Goal: Find specific page/section: Find specific page/section

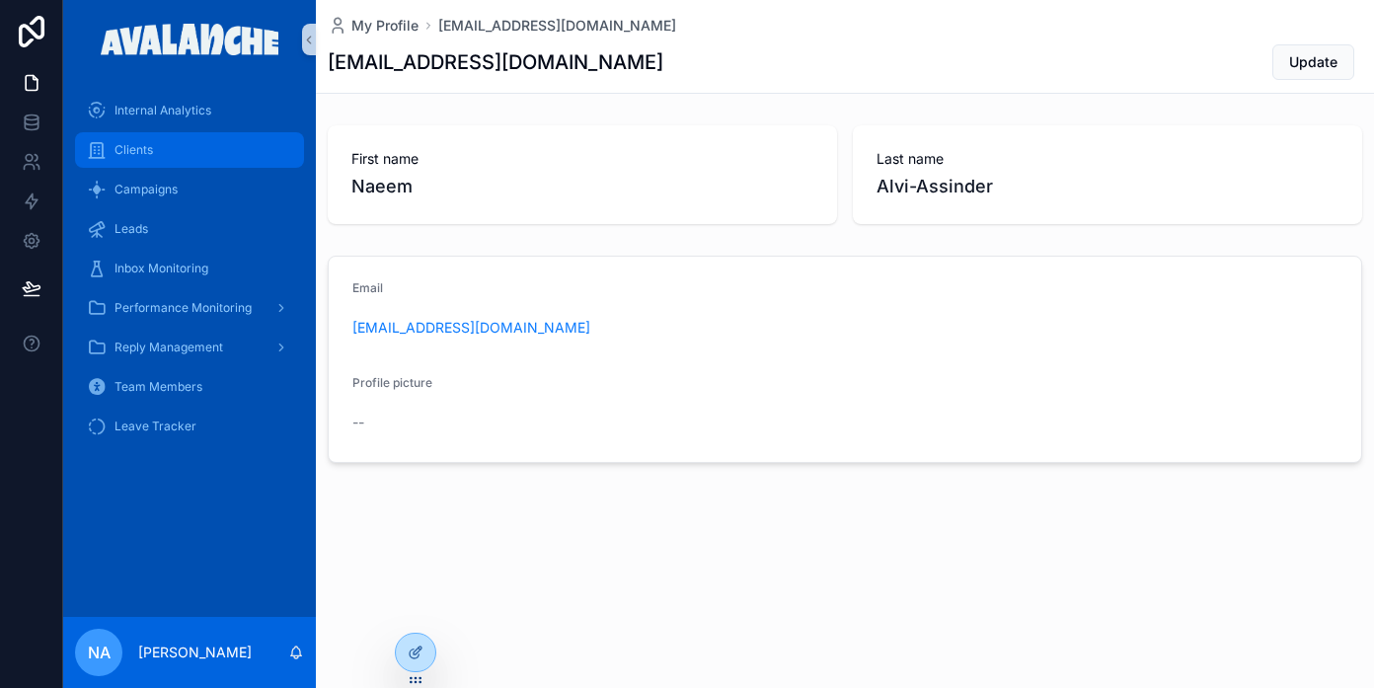
click at [150, 149] on span "Clients" at bounding box center [133, 150] width 38 height 16
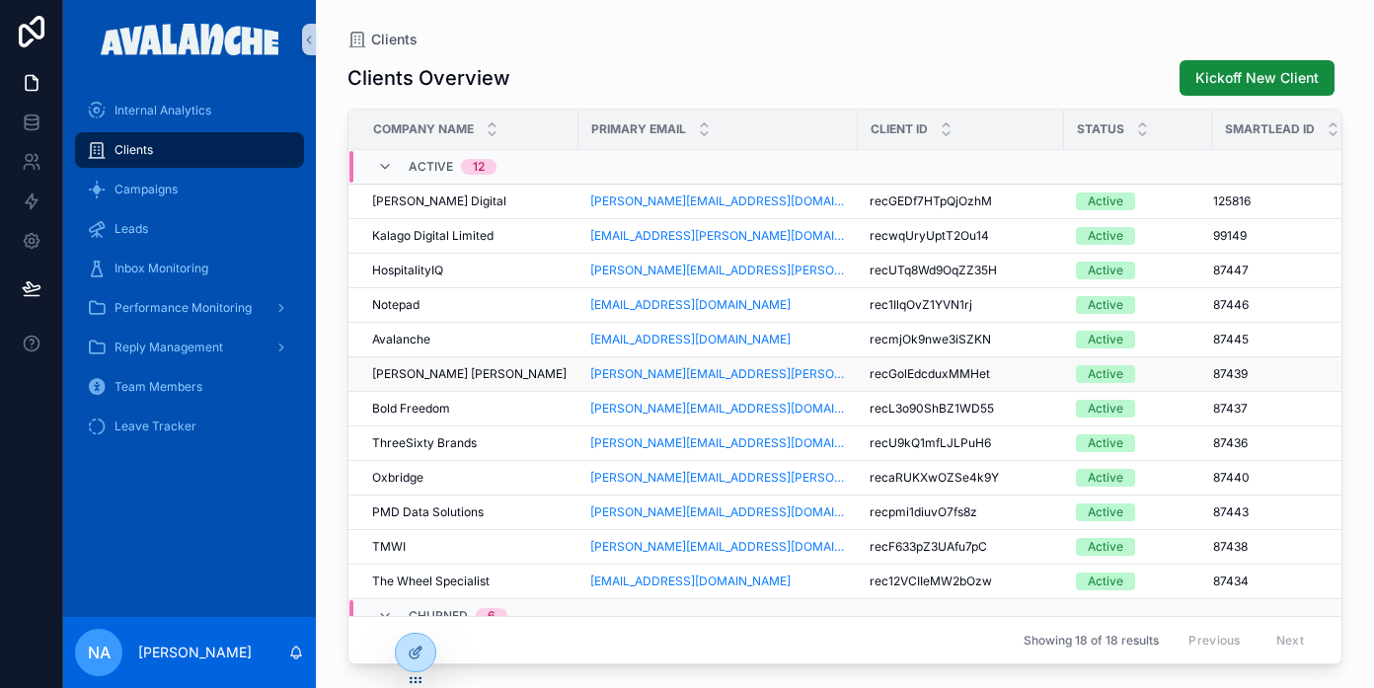
click at [472, 374] on div "[PERSON_NAME] [PERSON_NAME] [PERSON_NAME] [PERSON_NAME]" at bounding box center [469, 374] width 194 height 16
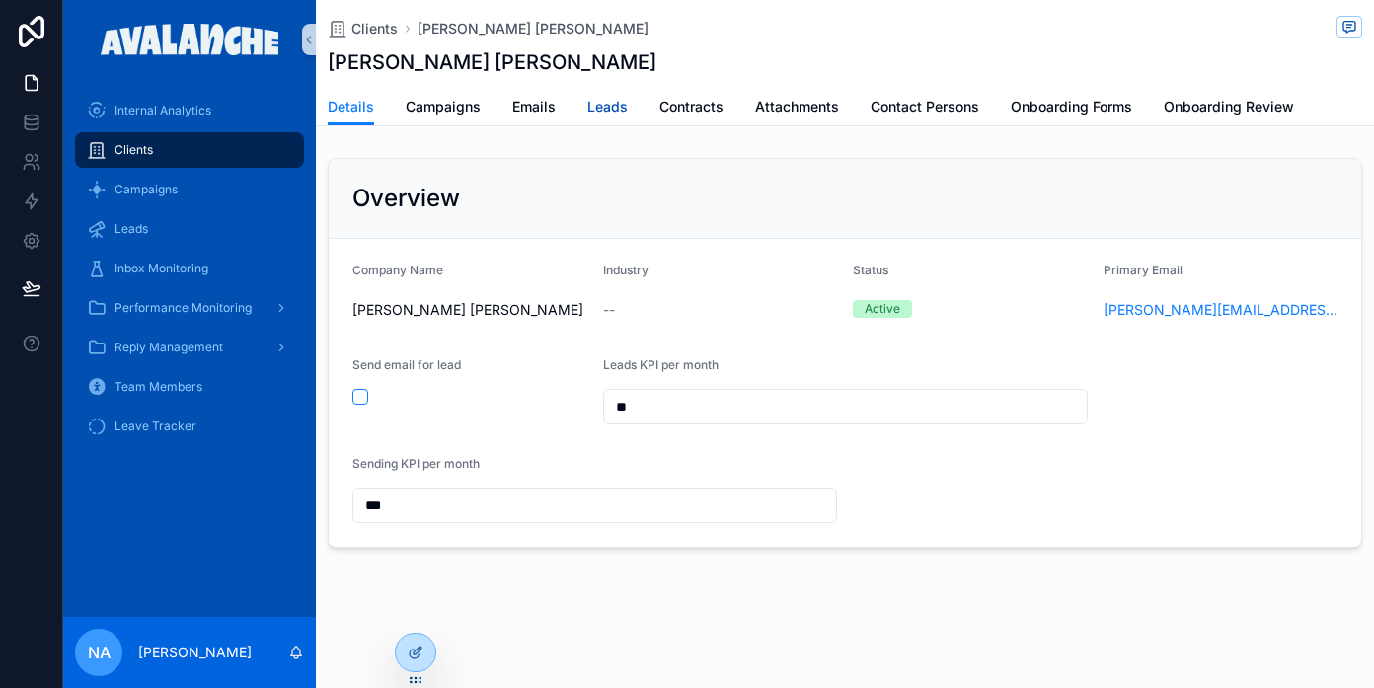
click at [607, 116] on span "Leads" at bounding box center [607, 107] width 40 height 20
